Goal: Information Seeking & Learning: Learn about a topic

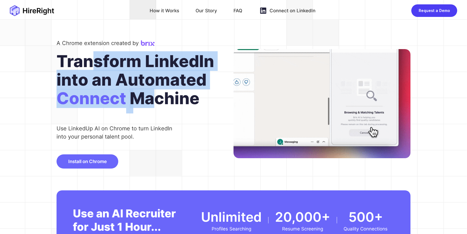
drag, startPoint x: 88, startPoint y: 61, endPoint x: 150, endPoint y: 104, distance: 74.7
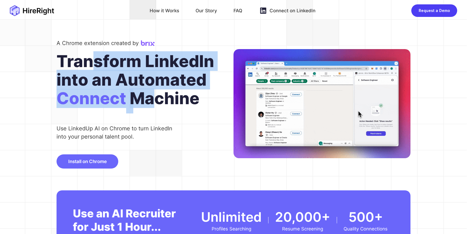
click at [150, 104] on div "Transform LinkedIn into an Automated Connect Machine" at bounding box center [144, 83] width 177 height 62
click at [150, 104] on span "Machine" at bounding box center [165, 101] width 70 height 25
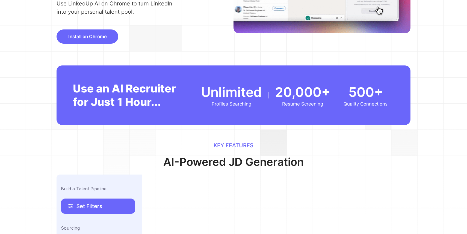
scroll to position [153, 0]
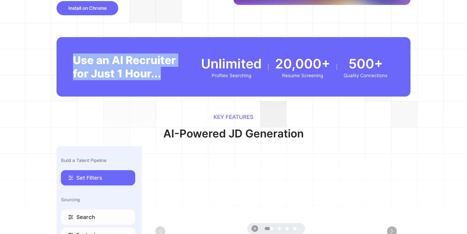
drag, startPoint x: 161, startPoint y: 80, endPoint x: 76, endPoint y: 56, distance: 88.4
click at [76, 56] on div "Use an AI Recruiter for Just 1 Hour... Unlimited Profiles Searching 20,000+ Res…" at bounding box center [233, 66] width 354 height 59
click at [76, 56] on div "Use an AI Recruiter for Just 1 Hour..." at bounding box center [127, 66] width 109 height 27
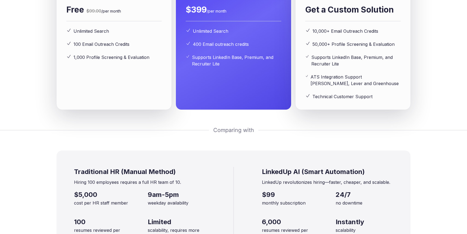
scroll to position [880, 0]
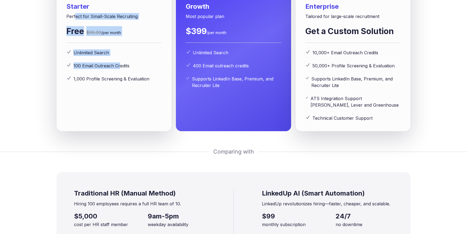
drag, startPoint x: 75, startPoint y: 56, endPoint x: 120, endPoint y: 107, distance: 68.1
click at [120, 82] on div "Starter Perfect for Small-Scale Recruiting Free $99.00 /per month Unlimited Sea…" at bounding box center [113, 32] width 95 height 99
click at [120, 69] on span "100 Email Outreach Credits" at bounding box center [101, 65] width 56 height 7
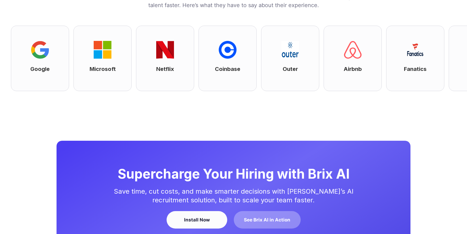
scroll to position [1238, 0]
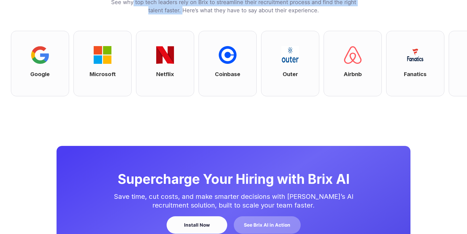
drag, startPoint x: 133, startPoint y: 43, endPoint x: 184, endPoint y: 49, distance: 51.6
click at [184, 14] on div "See why top tech leaders rely on Brix to streamline their recruitment process a…" at bounding box center [233, 6] width 248 height 16
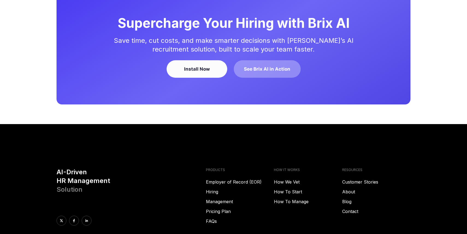
scroll to position [1396, 0]
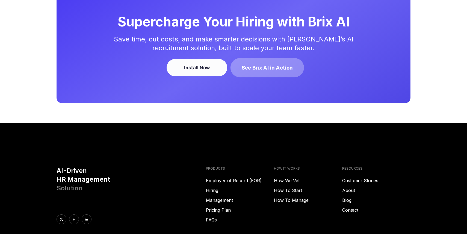
click at [255, 77] on button "See Brix AI in Action" at bounding box center [267, 67] width 74 height 19
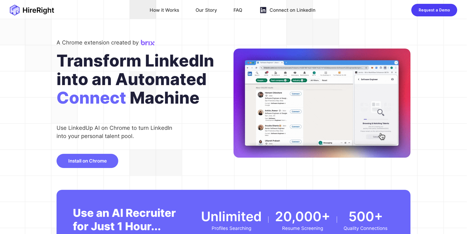
scroll to position [0, 0]
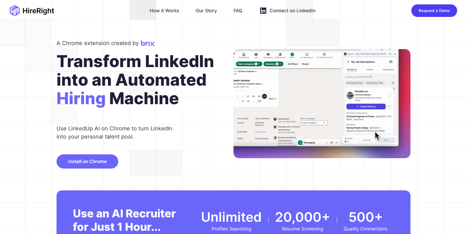
click at [202, 10] on div "Our Story" at bounding box center [206, 10] width 22 height 9
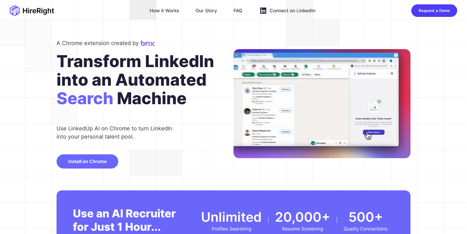
click at [239, 11] on div "FAQ" at bounding box center [237, 10] width 9 height 9
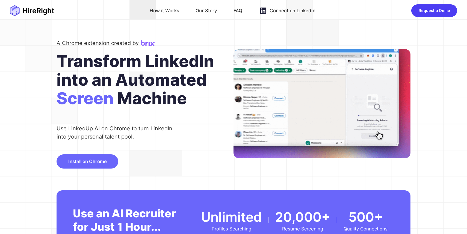
click at [165, 12] on div "How it Works" at bounding box center [164, 10] width 29 height 9
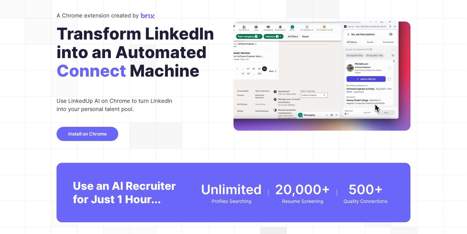
scroll to position [15, 0]
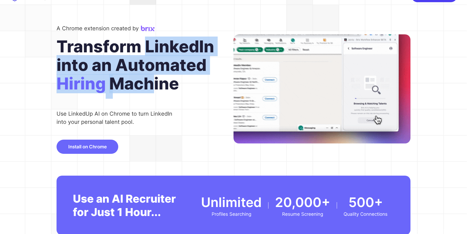
drag, startPoint x: 146, startPoint y: 50, endPoint x: 154, endPoint y: 76, distance: 27.0
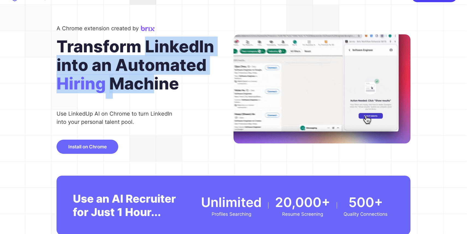
click at [154, 76] on div "Transform LinkedIn into an Automated Hiring Machine" at bounding box center [144, 68] width 177 height 62
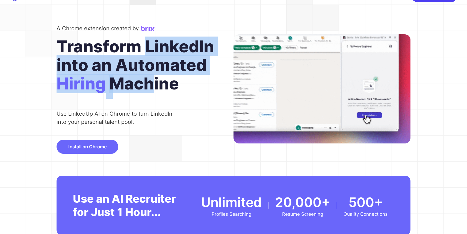
click at [154, 76] on span "Machine" at bounding box center [144, 86] width 70 height 25
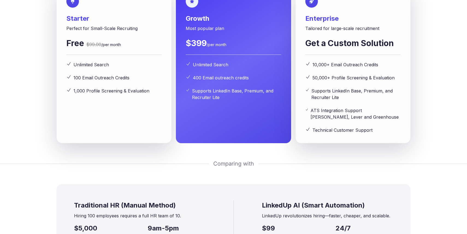
scroll to position [869, 0]
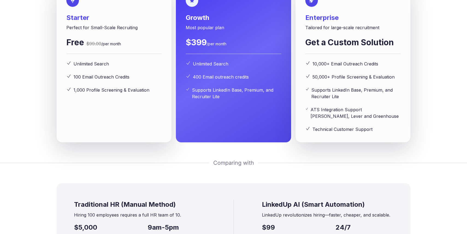
click at [102, 46] on span "/per month" at bounding box center [111, 43] width 20 height 5
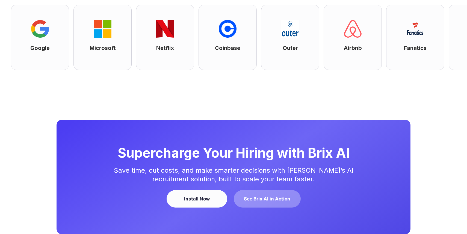
scroll to position [1218, 0]
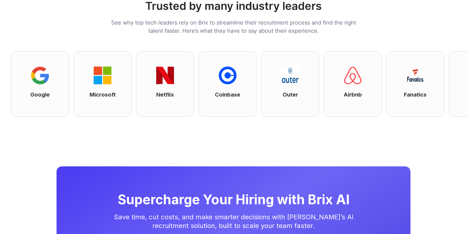
click at [380, 117] on div "Fanatics" at bounding box center [409, 83] width 58 height 65
click at [397, 99] on p "Fanatics" at bounding box center [408, 95] width 23 height 8
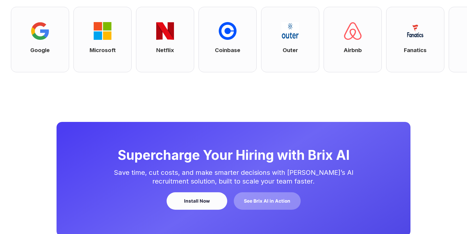
scroll to position [1273, 0]
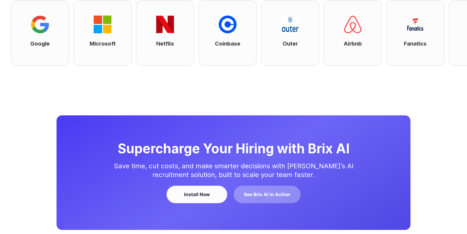
scroll to position [1327, 0]
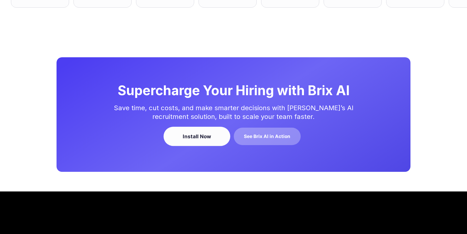
click at [211, 140] on div "Install Now" at bounding box center [197, 136] width 52 height 7
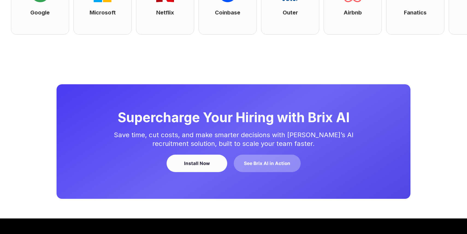
scroll to position [1244, 0]
